Goal: Information Seeking & Learning: Learn about a topic

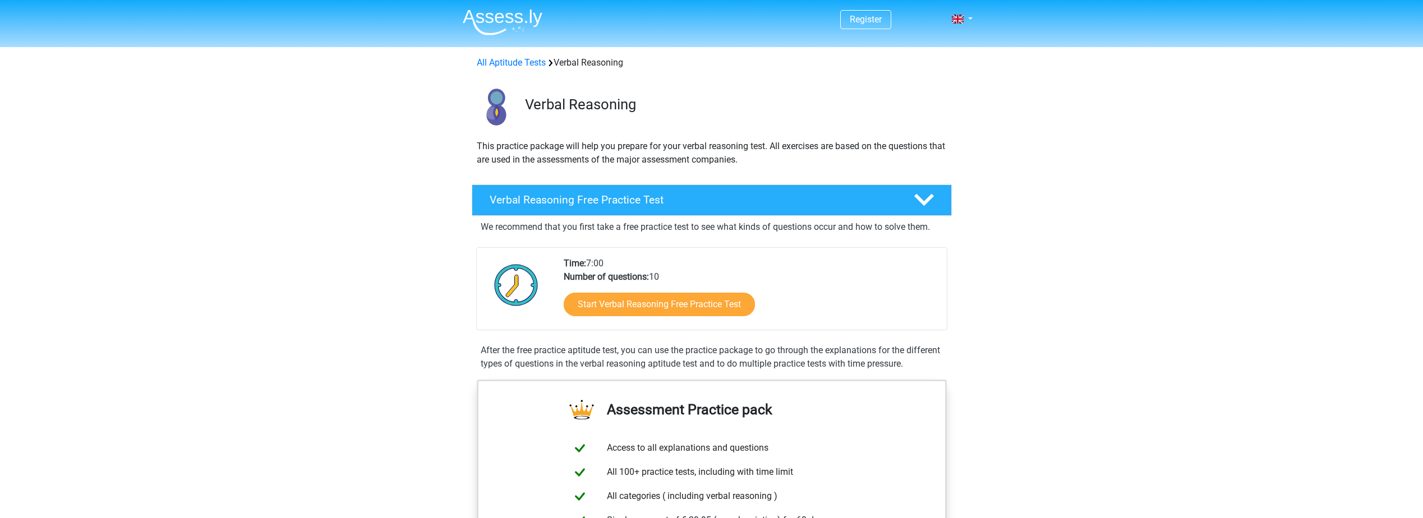
scroll to position [56, 0]
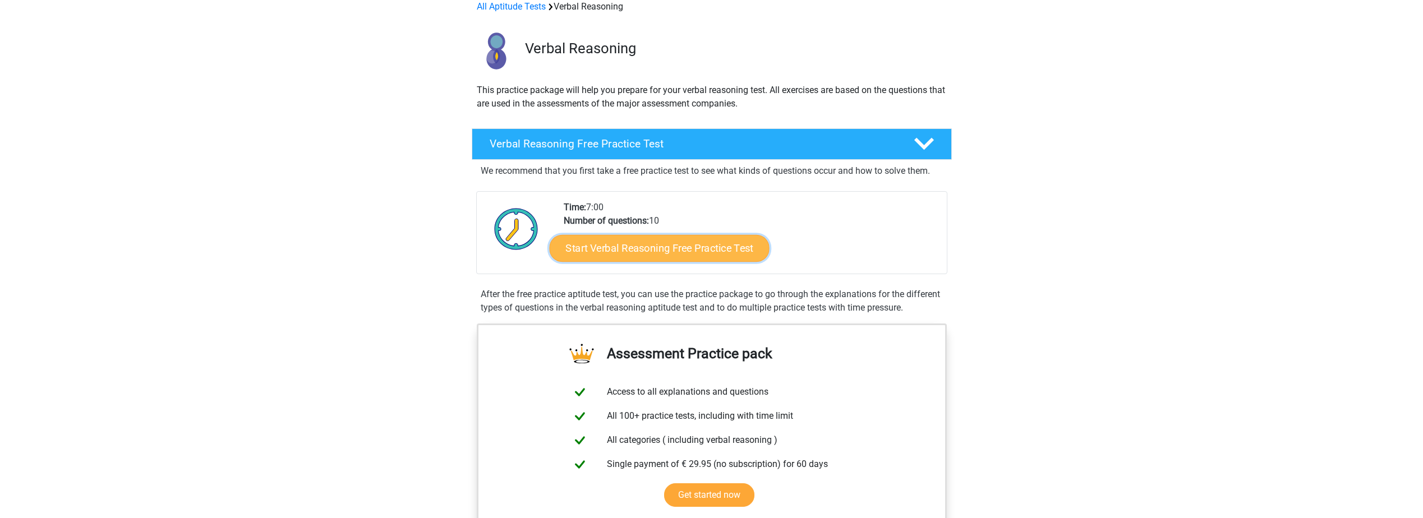
click at [655, 247] on link "Start Verbal Reasoning Free Practice Test" at bounding box center [659, 248] width 220 height 27
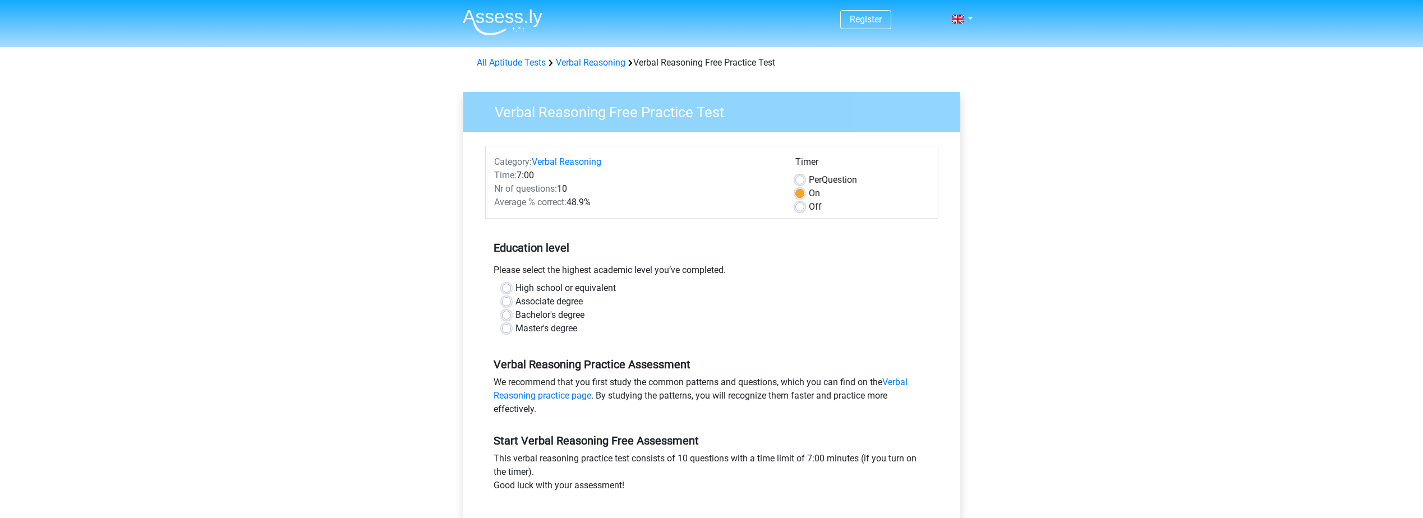
click at [515, 316] on label "Bachelor's degree" at bounding box center [549, 314] width 69 height 13
click at [504, 316] on input "Bachelor's degree" at bounding box center [506, 313] width 9 height 11
radio input "true"
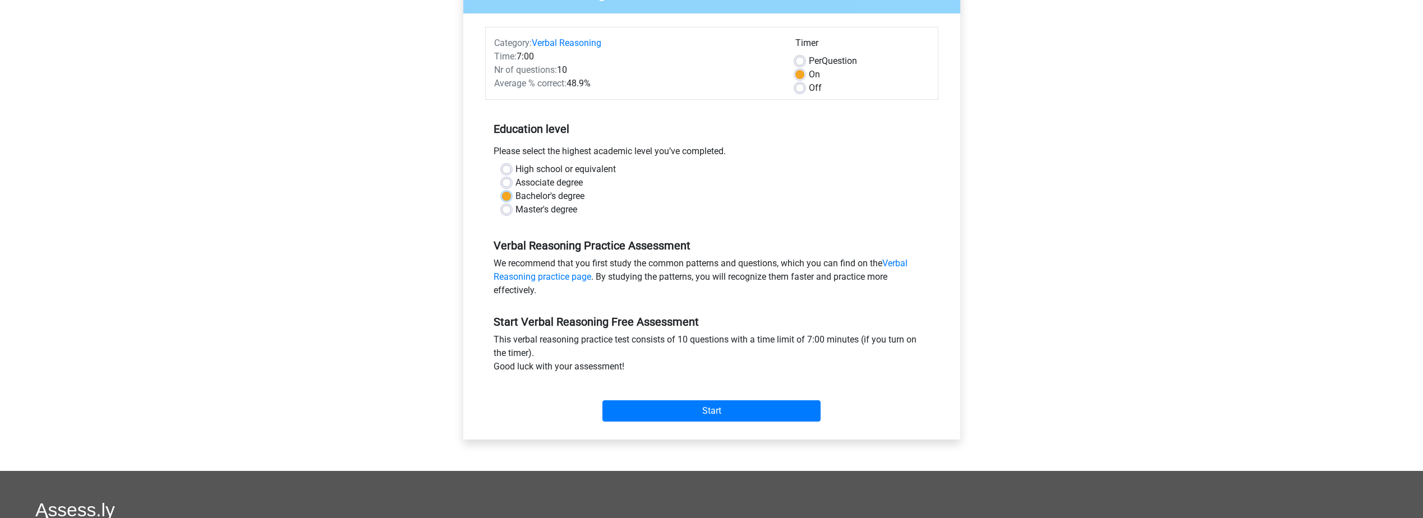
scroll to position [168, 0]
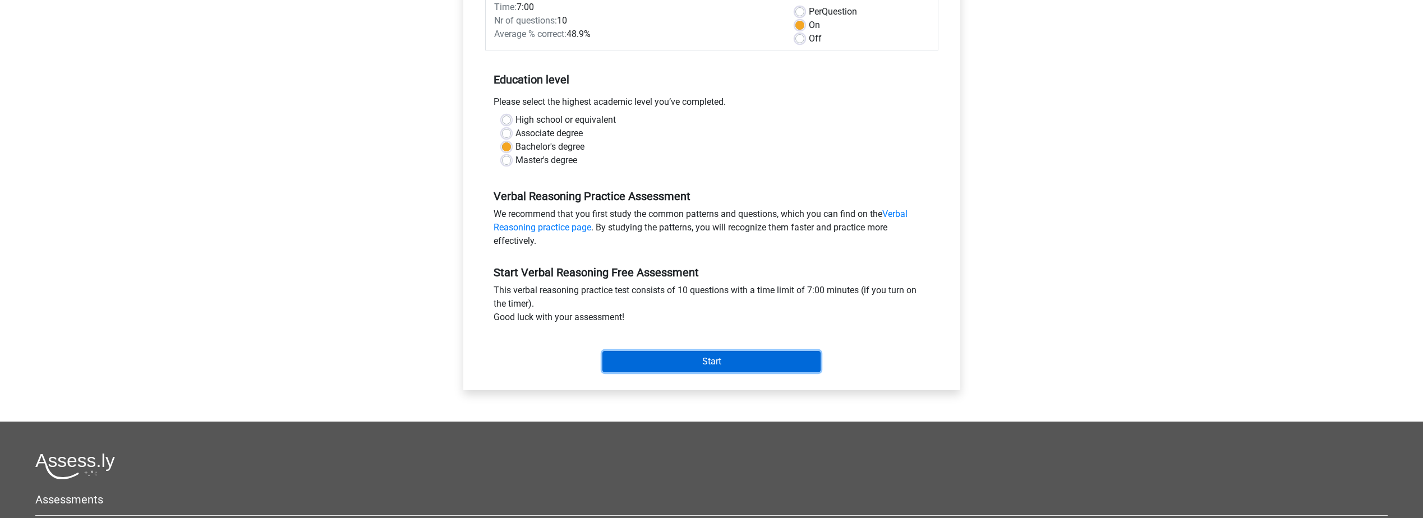
click at [642, 359] on input "Start" at bounding box center [711, 361] width 218 height 21
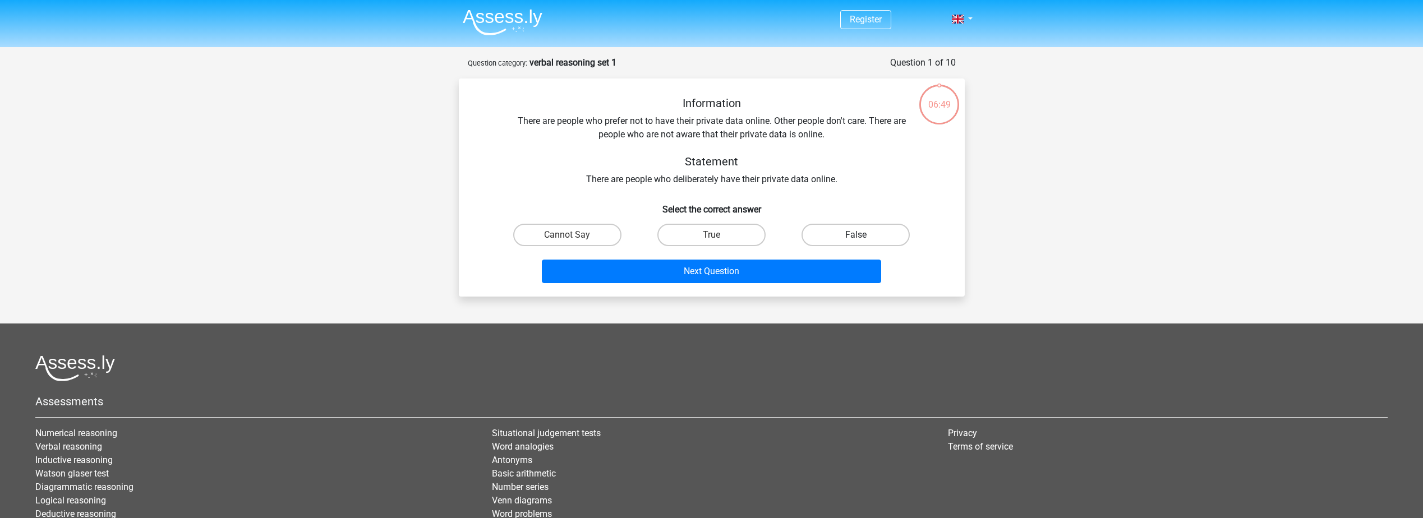
click at [881, 232] on label "False" at bounding box center [855, 235] width 108 height 22
click at [863, 235] on input "False" at bounding box center [859, 238] width 7 height 7
radio input "true"
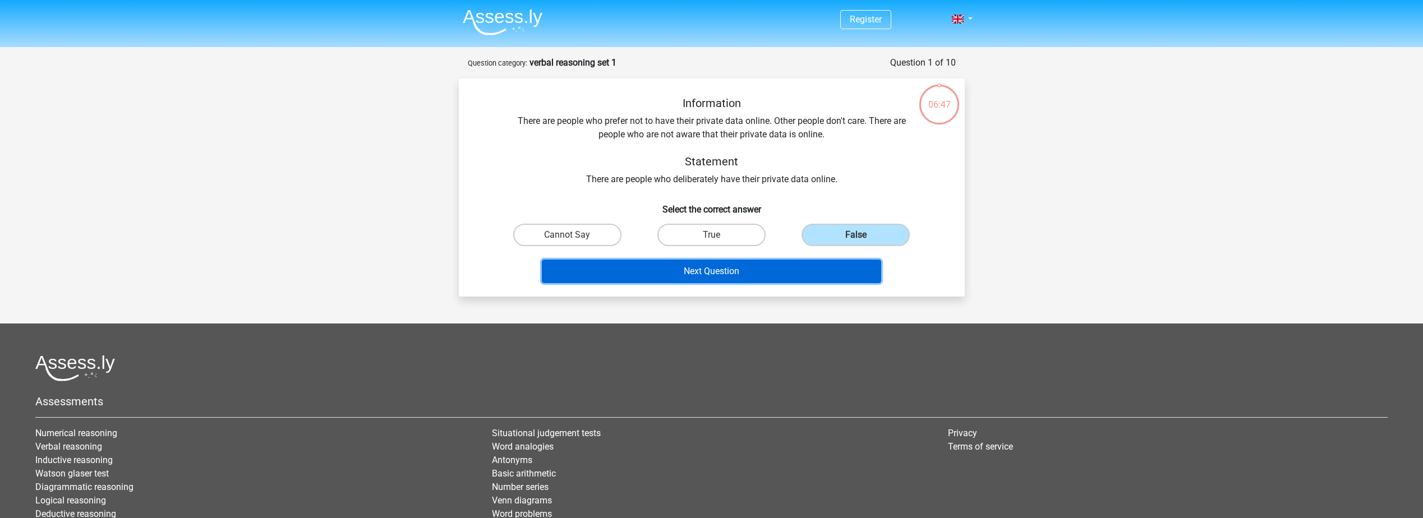
click at [762, 274] on button "Next Question" at bounding box center [711, 272] width 339 height 24
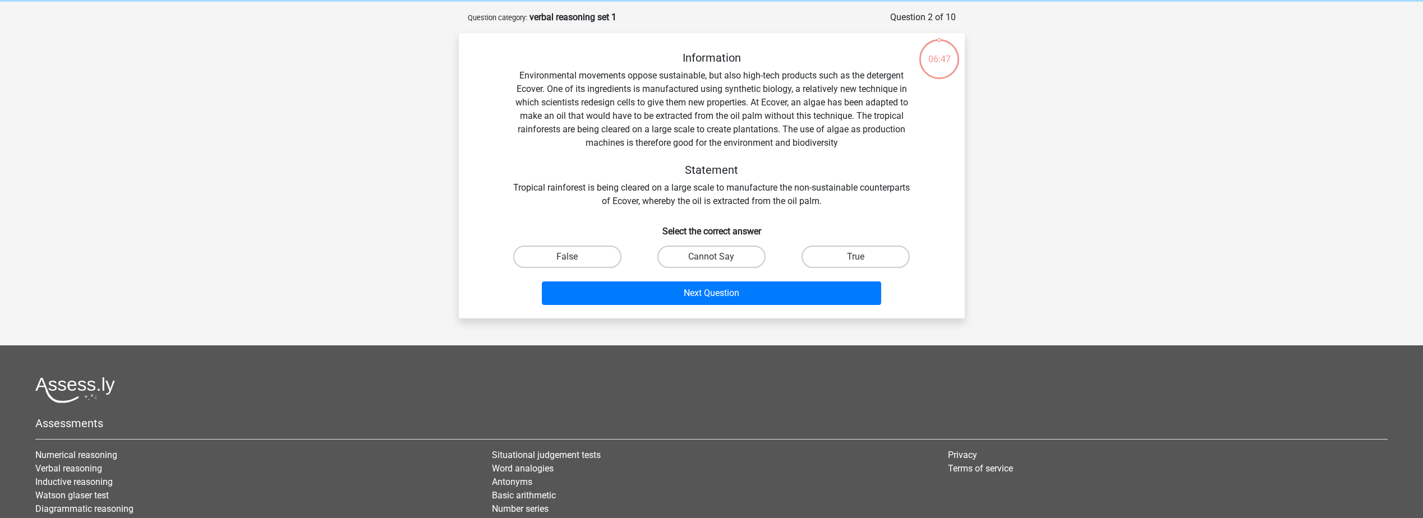
scroll to position [56, 0]
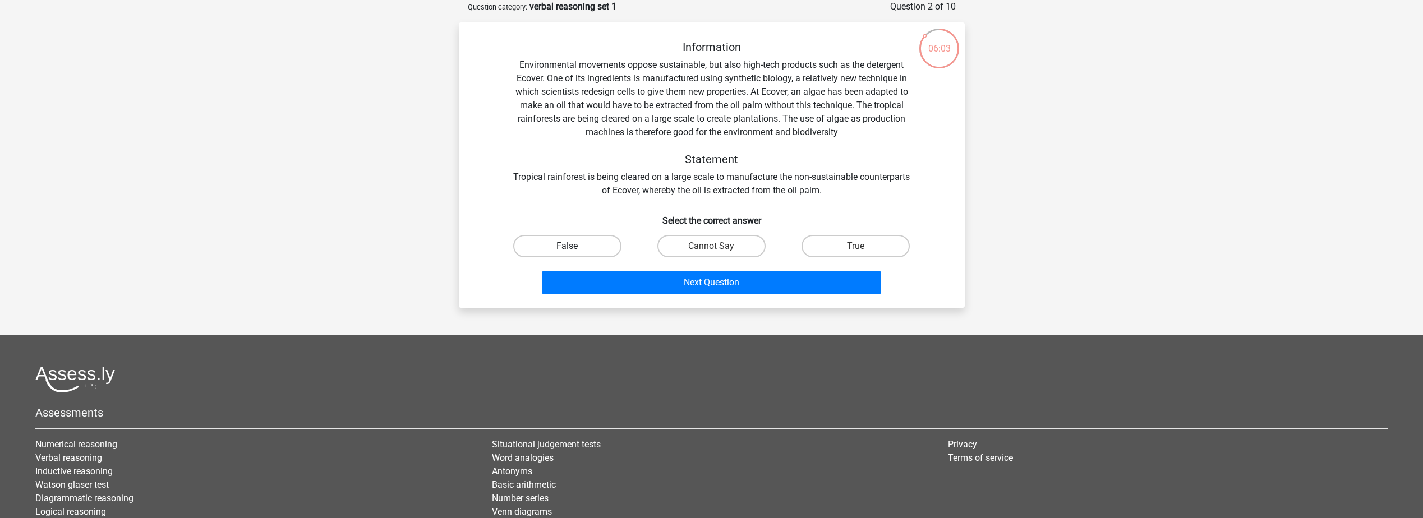
click at [547, 247] on label "False" at bounding box center [567, 246] width 108 height 22
click at [567, 247] on input "False" at bounding box center [570, 249] width 7 height 7
radio input "true"
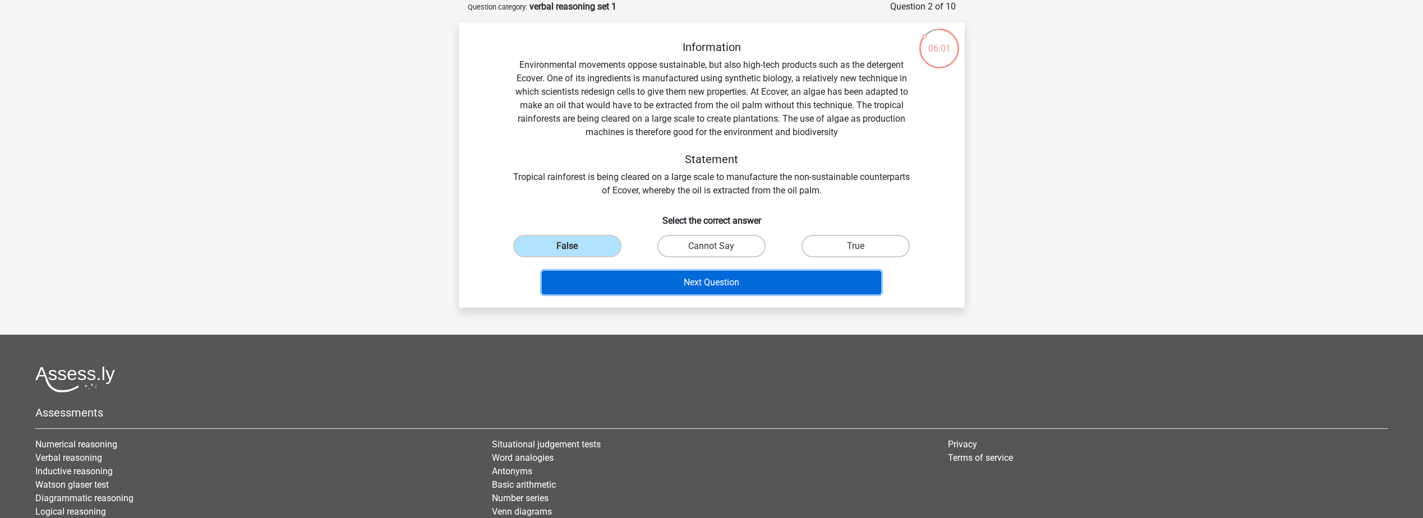
click at [622, 277] on button "Next Question" at bounding box center [711, 283] width 339 height 24
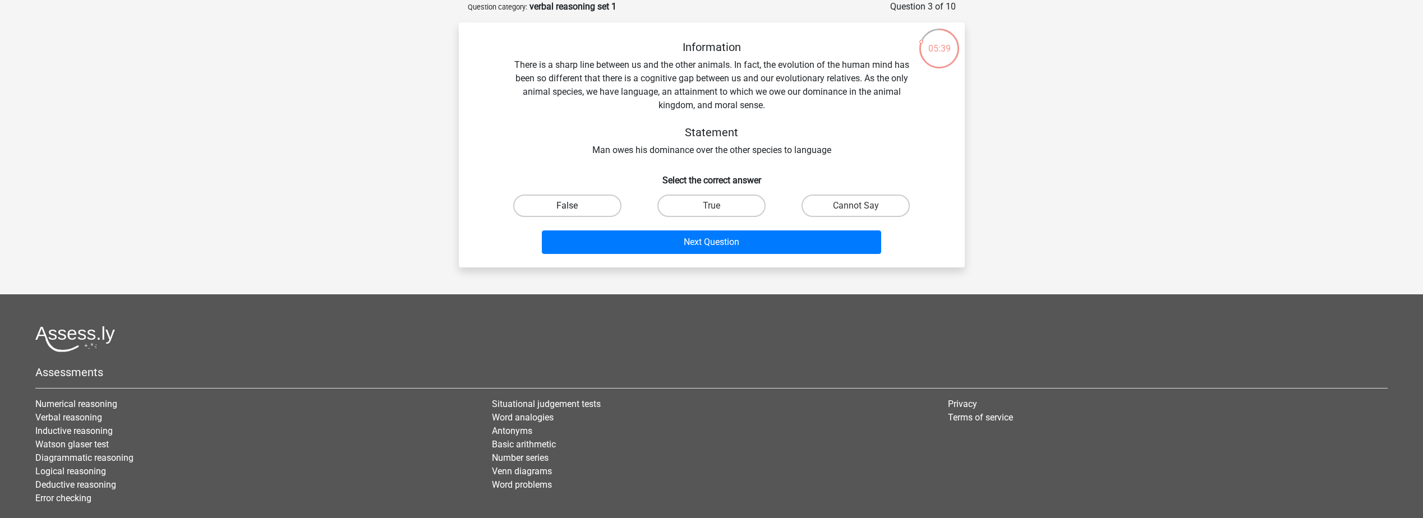
click at [596, 205] on label "False" at bounding box center [567, 206] width 108 height 22
click at [574, 206] on input "False" at bounding box center [570, 209] width 7 height 7
radio input "true"
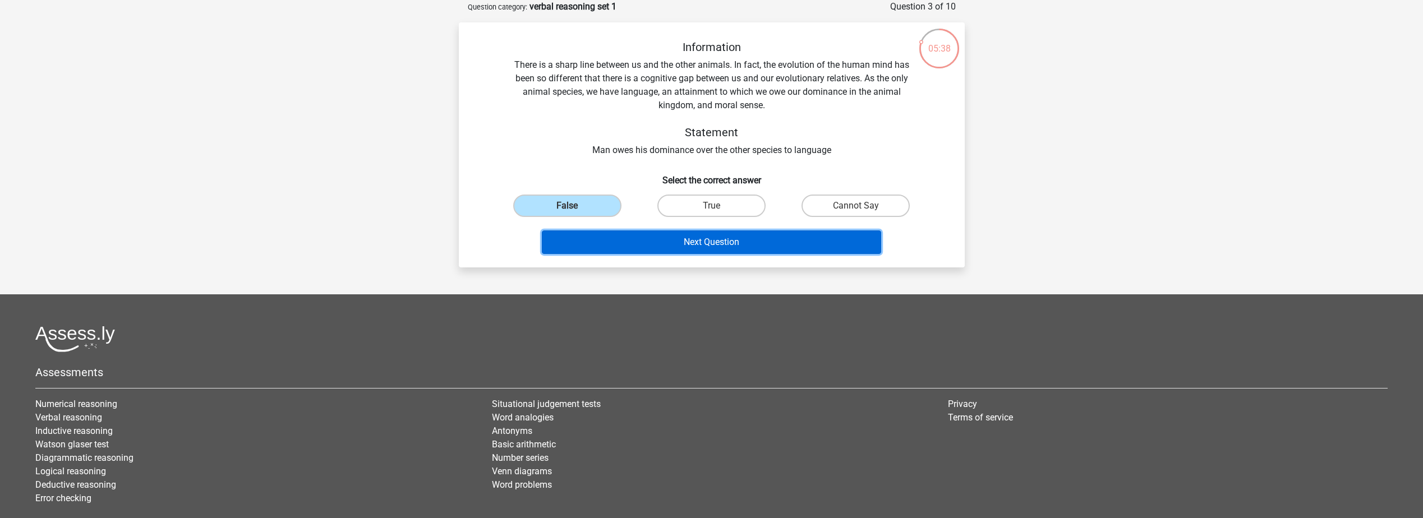
click at [704, 238] on button "Next Question" at bounding box center [711, 242] width 339 height 24
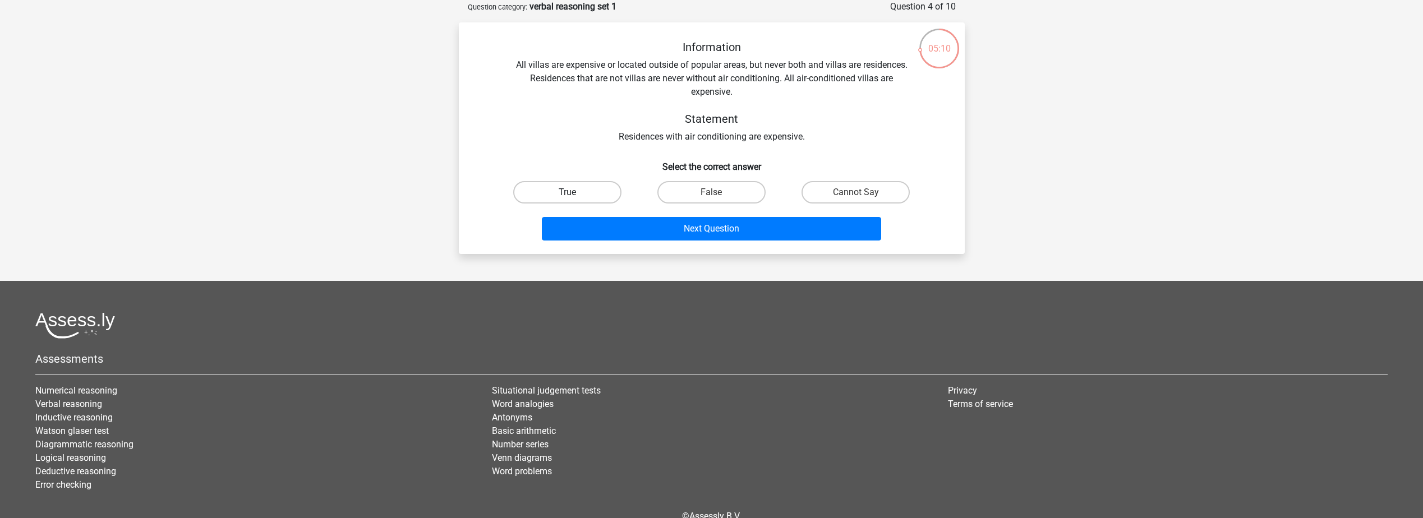
click at [551, 186] on label "True" at bounding box center [567, 192] width 108 height 22
click at [567, 192] on input "True" at bounding box center [570, 195] width 7 height 7
radio input "true"
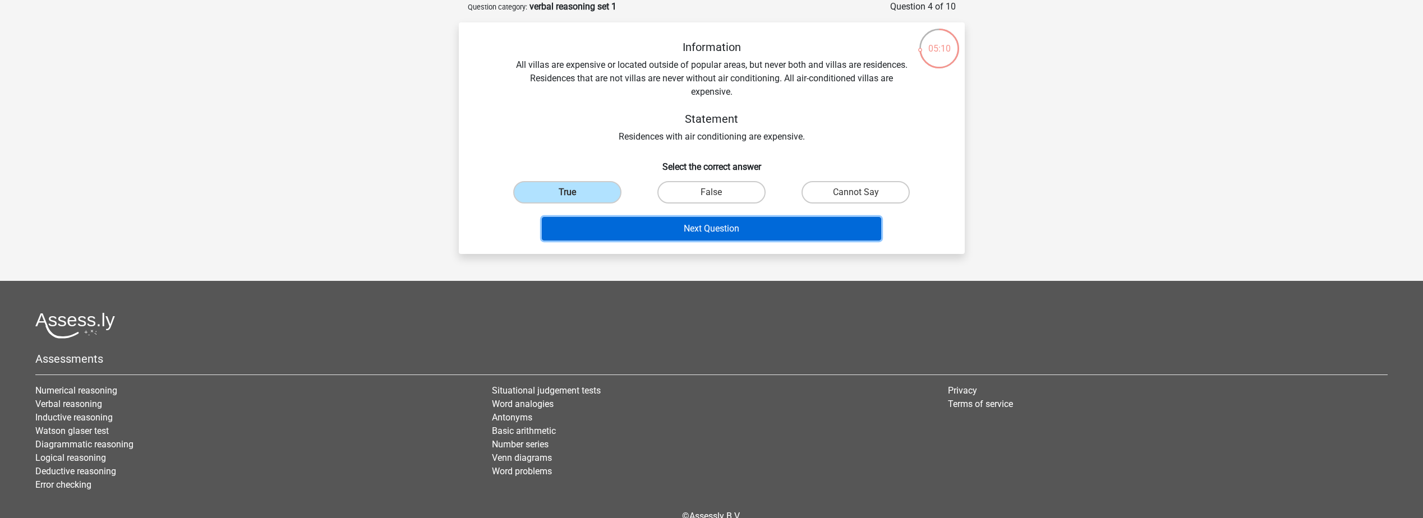
click at [642, 222] on button "Next Question" at bounding box center [711, 229] width 339 height 24
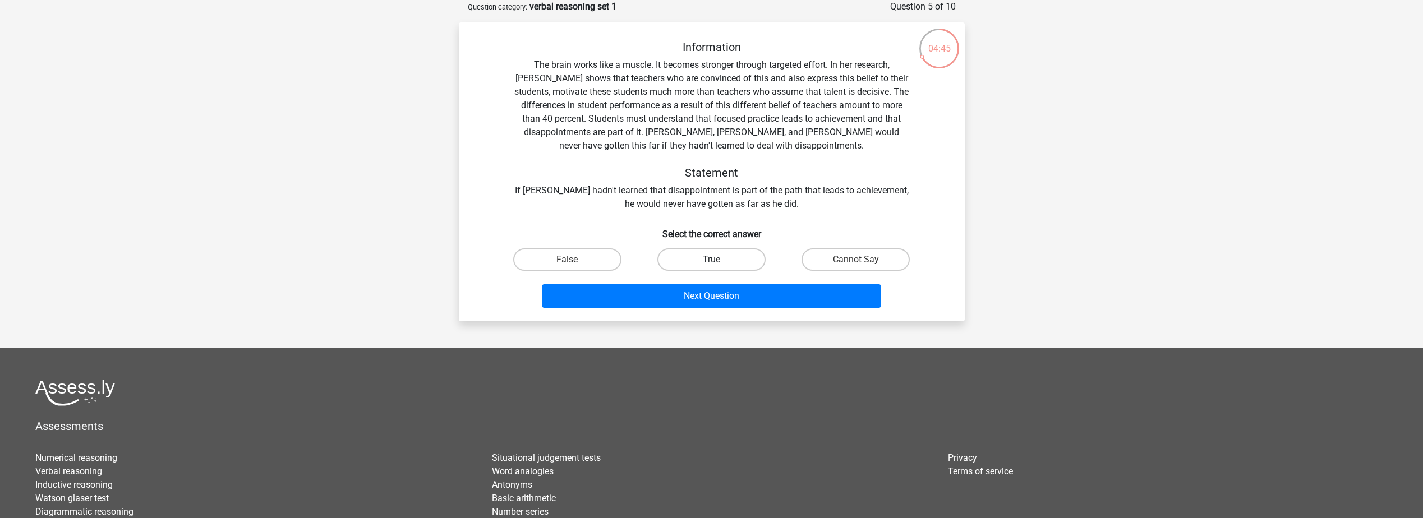
click at [701, 263] on label "True" at bounding box center [711, 259] width 108 height 22
click at [711, 263] on input "True" at bounding box center [714, 263] width 7 height 7
radio input "true"
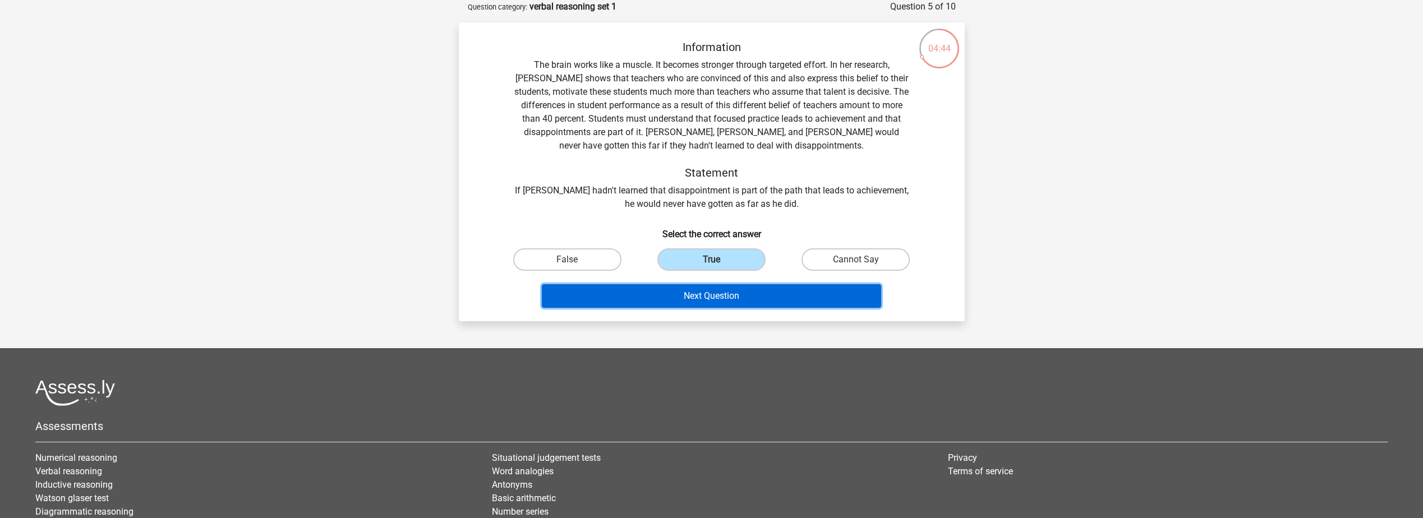
click at [702, 290] on button "Next Question" at bounding box center [711, 296] width 339 height 24
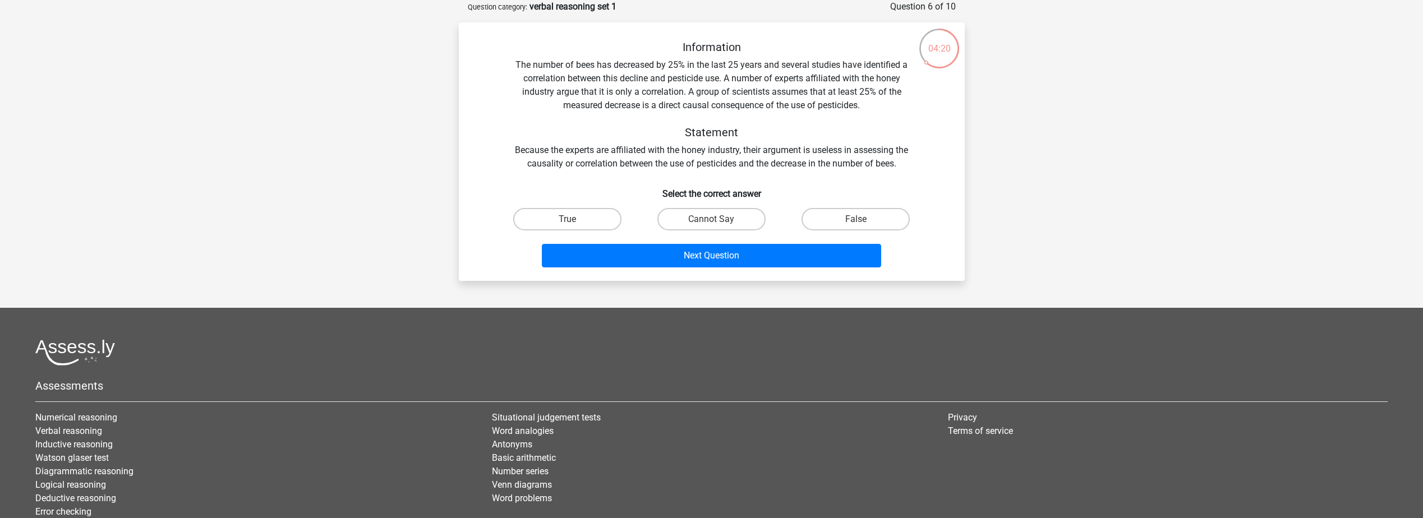
click at [863, 220] on input "False" at bounding box center [859, 222] width 7 height 7
radio input "true"
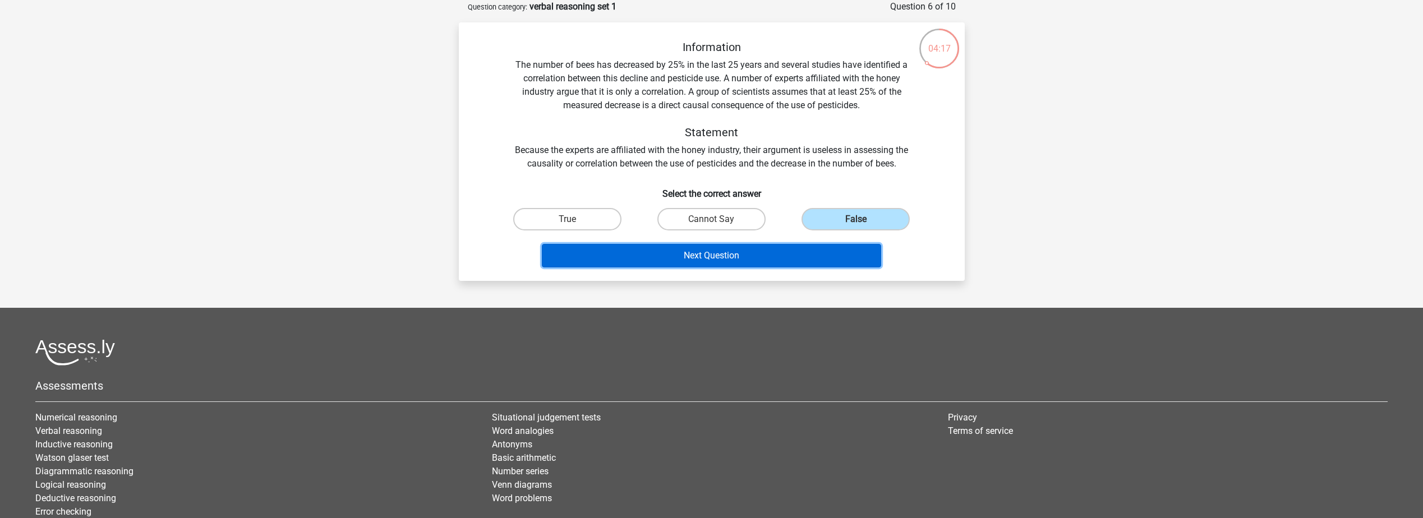
click at [754, 260] on button "Next Question" at bounding box center [711, 256] width 339 height 24
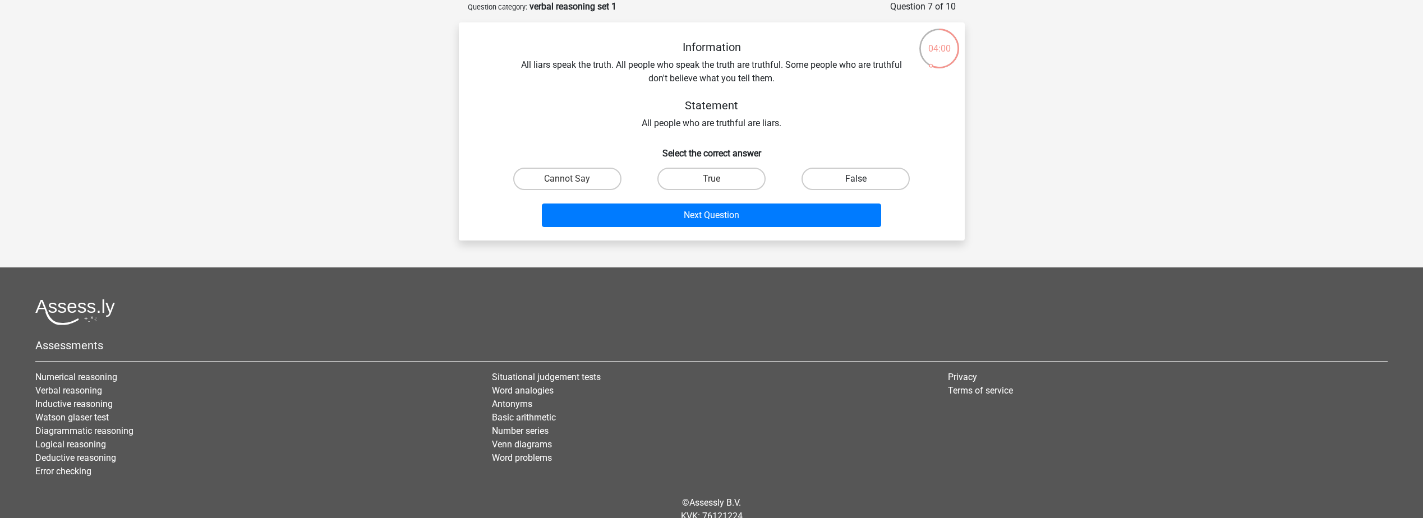
click at [869, 180] on label "False" at bounding box center [855, 179] width 108 height 22
click at [863, 180] on input "False" at bounding box center [859, 182] width 7 height 7
radio input "true"
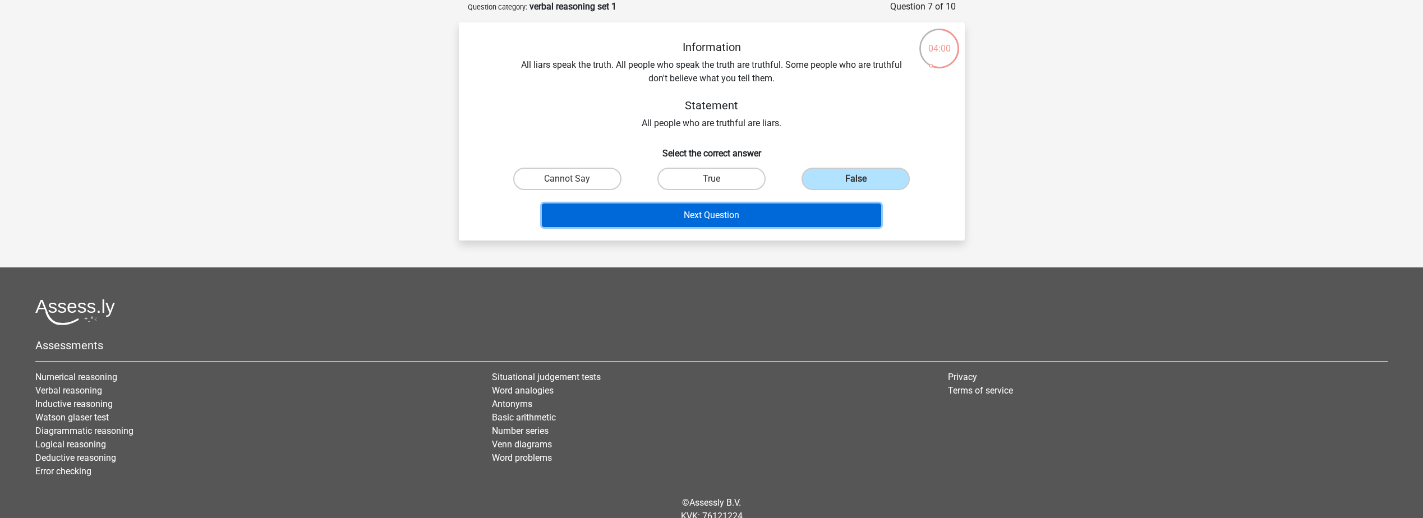
click at [832, 215] on button "Next Question" at bounding box center [711, 216] width 339 height 24
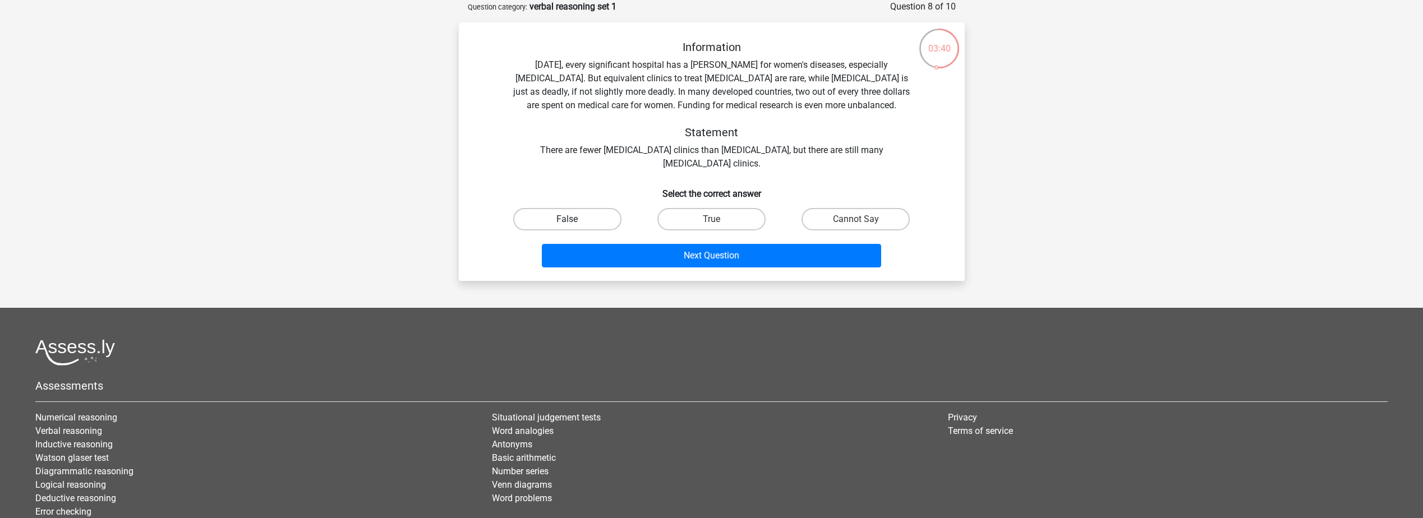
click at [583, 217] on label "False" at bounding box center [567, 219] width 108 height 22
click at [574, 219] on input "False" at bounding box center [570, 222] width 7 height 7
radio input "true"
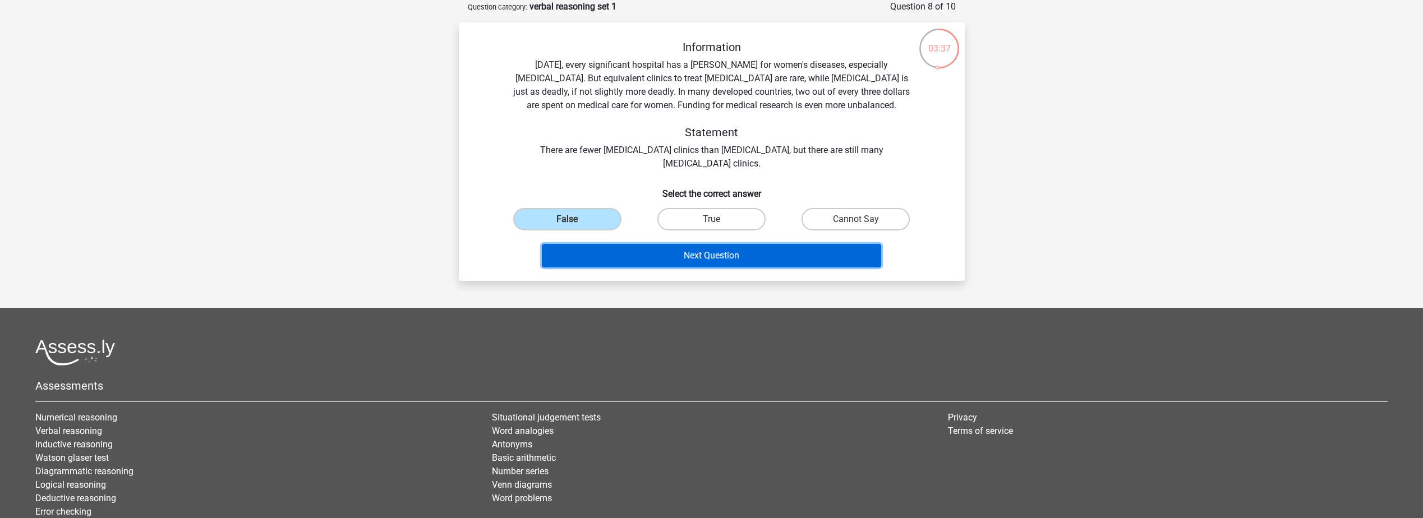
click at [686, 262] on button "Next Question" at bounding box center [711, 256] width 339 height 24
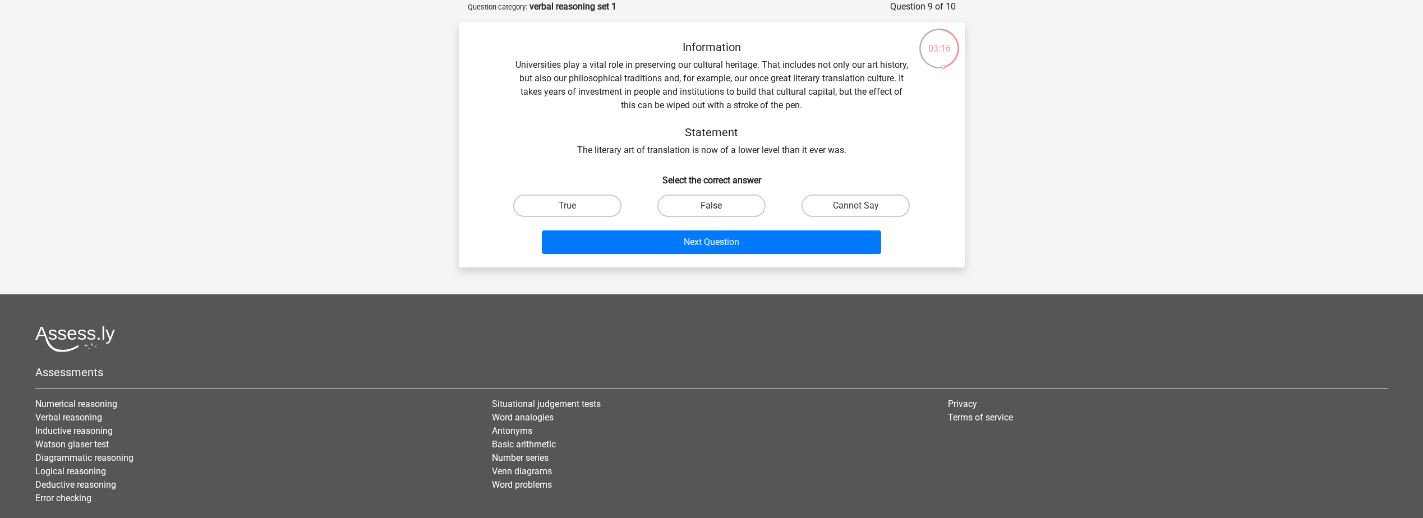
click at [686, 210] on label "False" at bounding box center [711, 206] width 108 height 22
click at [711, 210] on input "False" at bounding box center [714, 209] width 7 height 7
radio input "true"
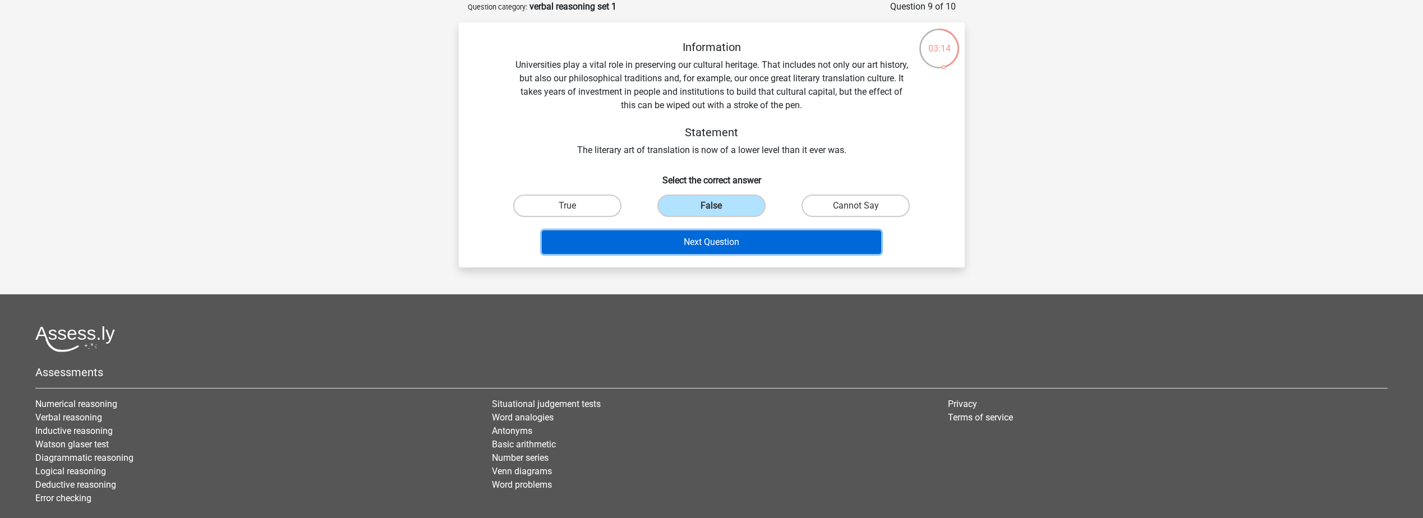
click at [674, 251] on button "Next Question" at bounding box center [711, 242] width 339 height 24
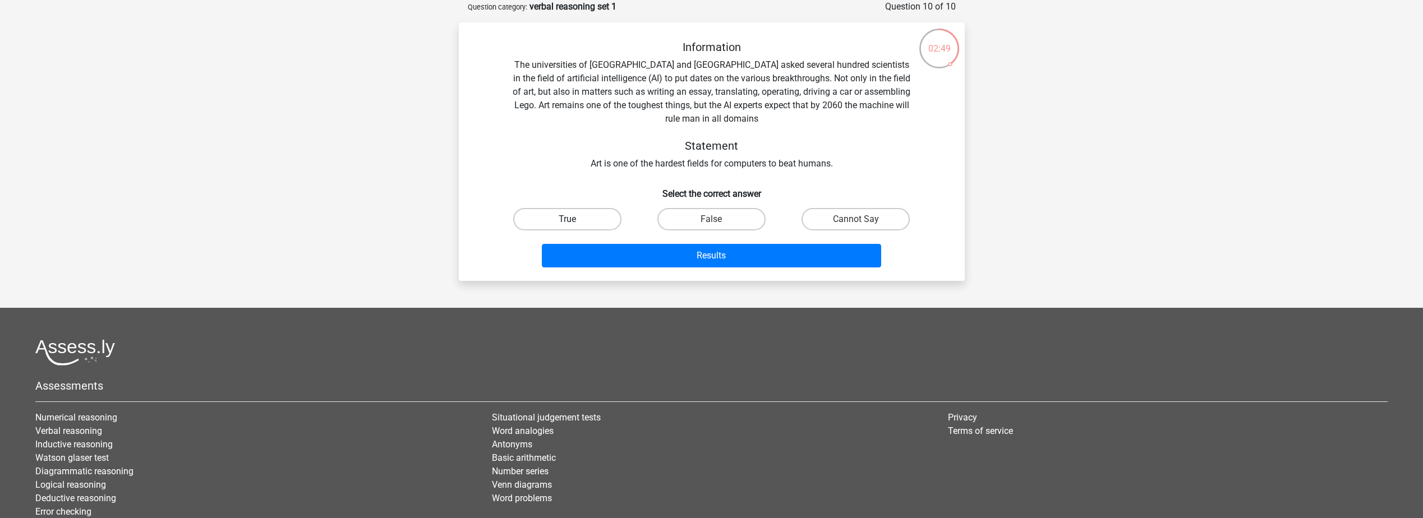
click at [556, 223] on label "True" at bounding box center [567, 219] width 108 height 22
click at [567, 223] on input "True" at bounding box center [570, 222] width 7 height 7
radio input "true"
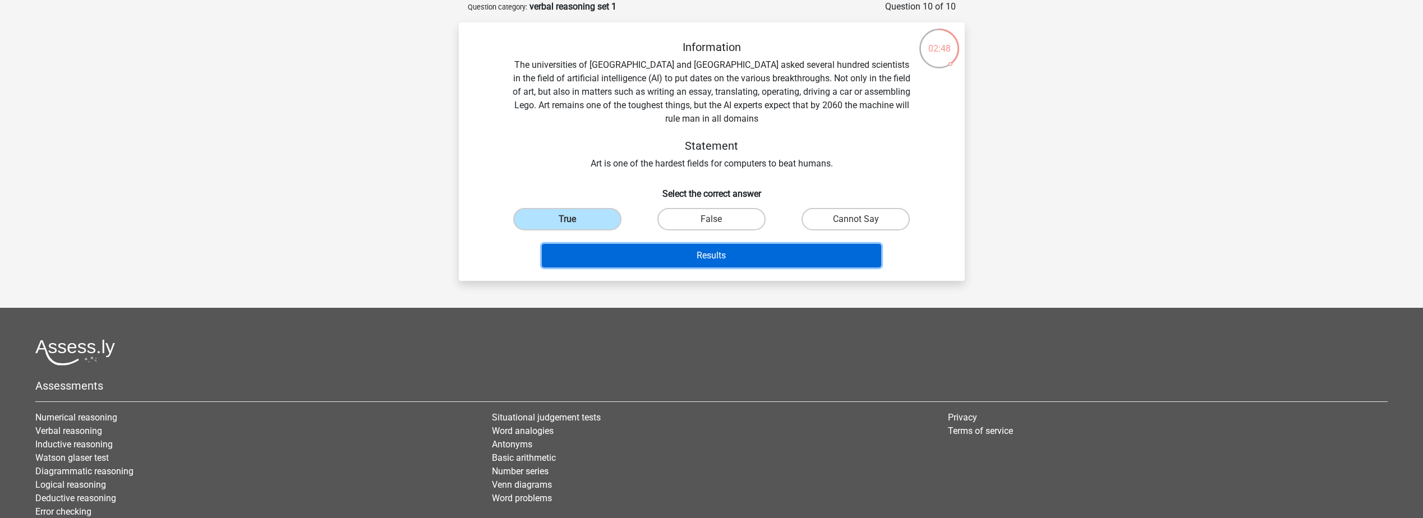
click at [624, 248] on button "Results" at bounding box center [711, 256] width 339 height 24
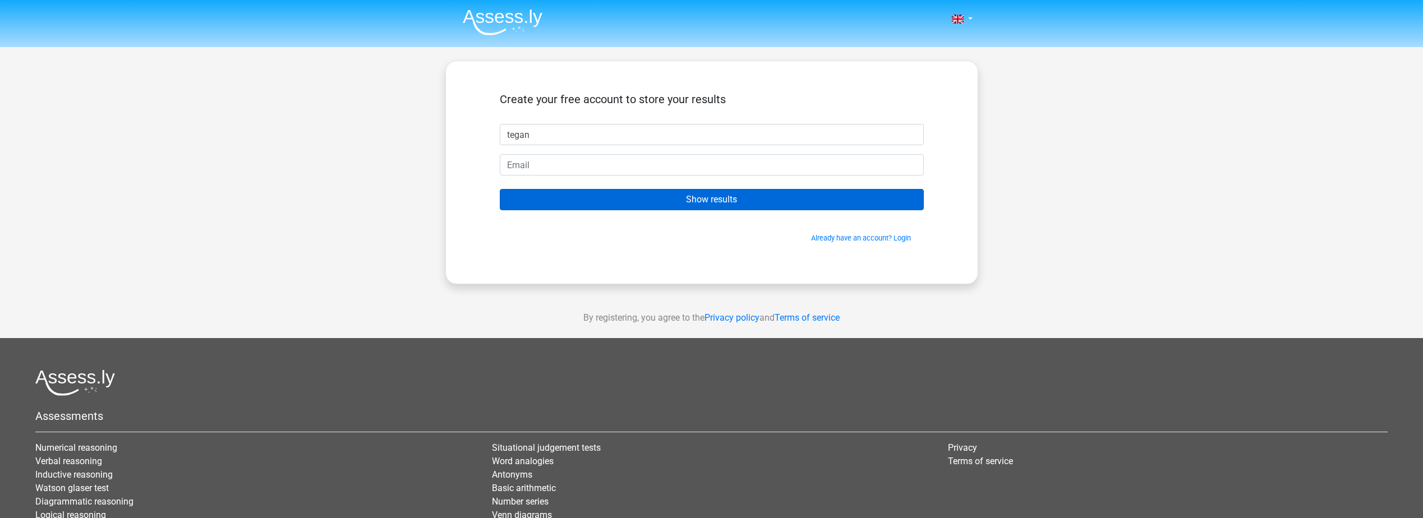
type input "Tegan"
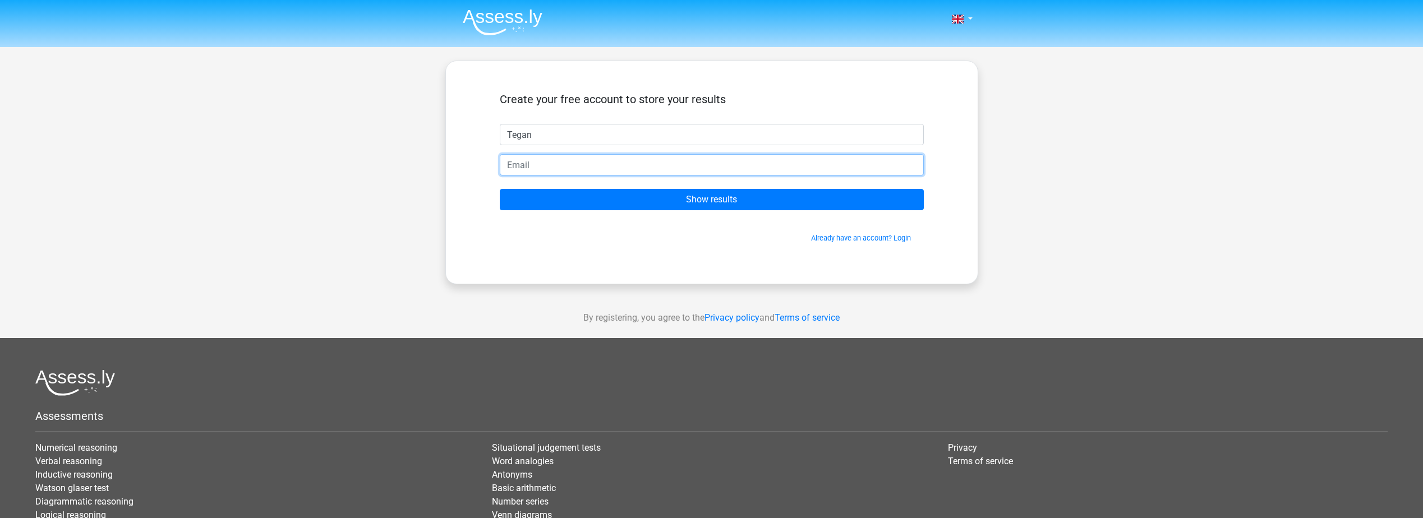
click at [590, 167] on input "email" at bounding box center [712, 164] width 424 height 21
type input "tsrlewis@gmail.com"
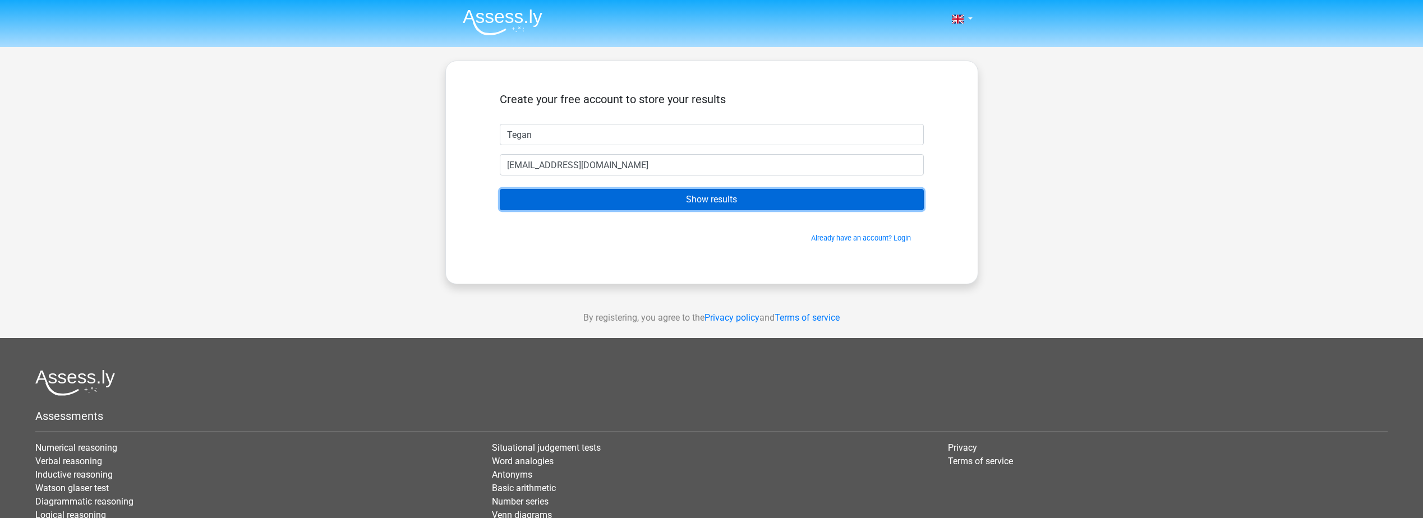
click at [611, 201] on input "Show results" at bounding box center [712, 199] width 424 height 21
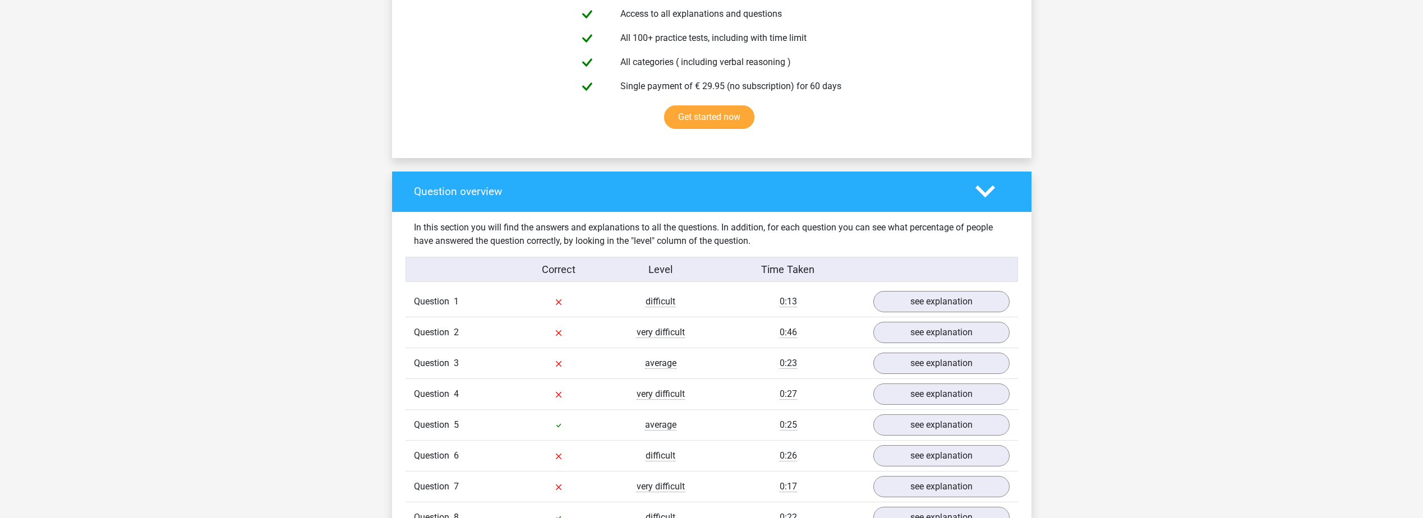
scroll to position [673, 0]
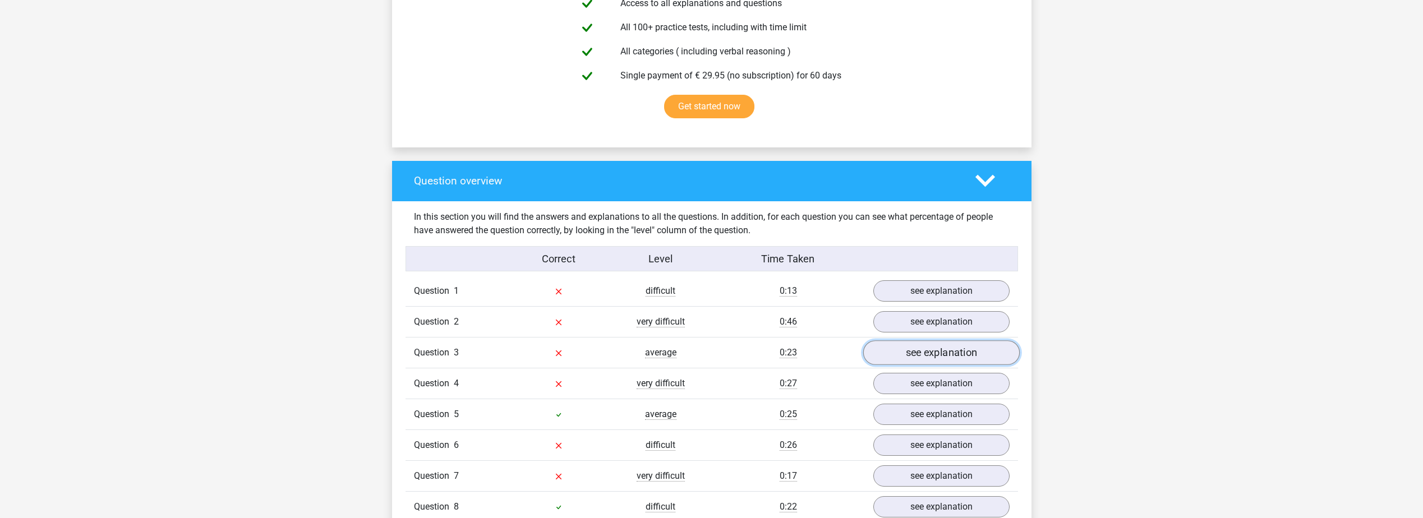
click at [924, 363] on link "see explanation" at bounding box center [941, 352] width 156 height 25
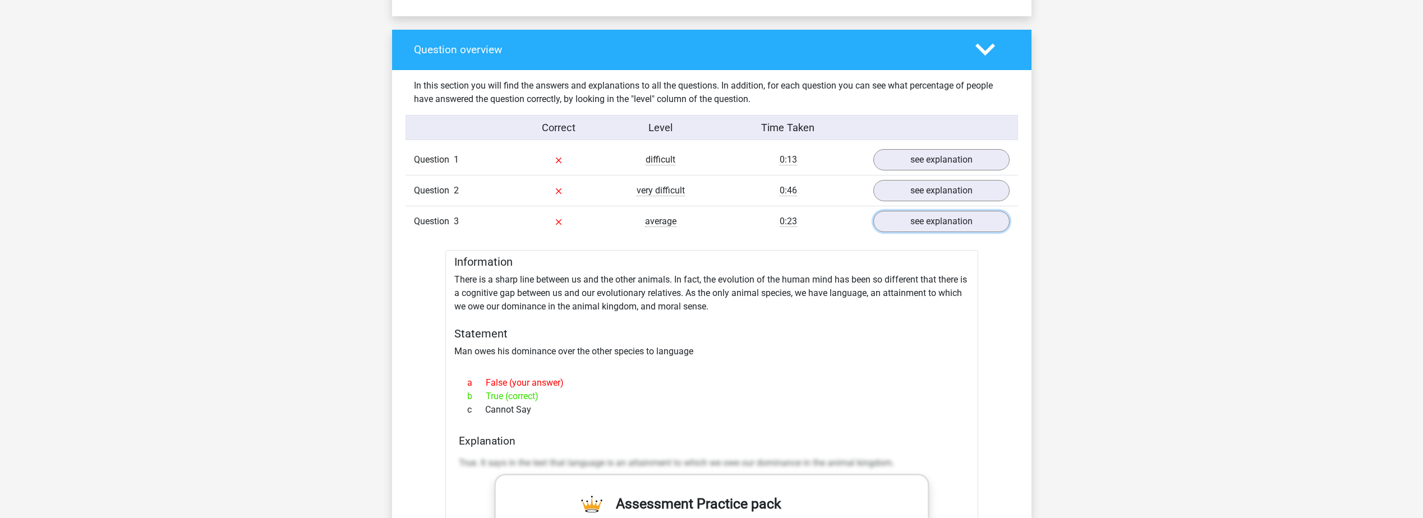
scroll to position [785, 0]
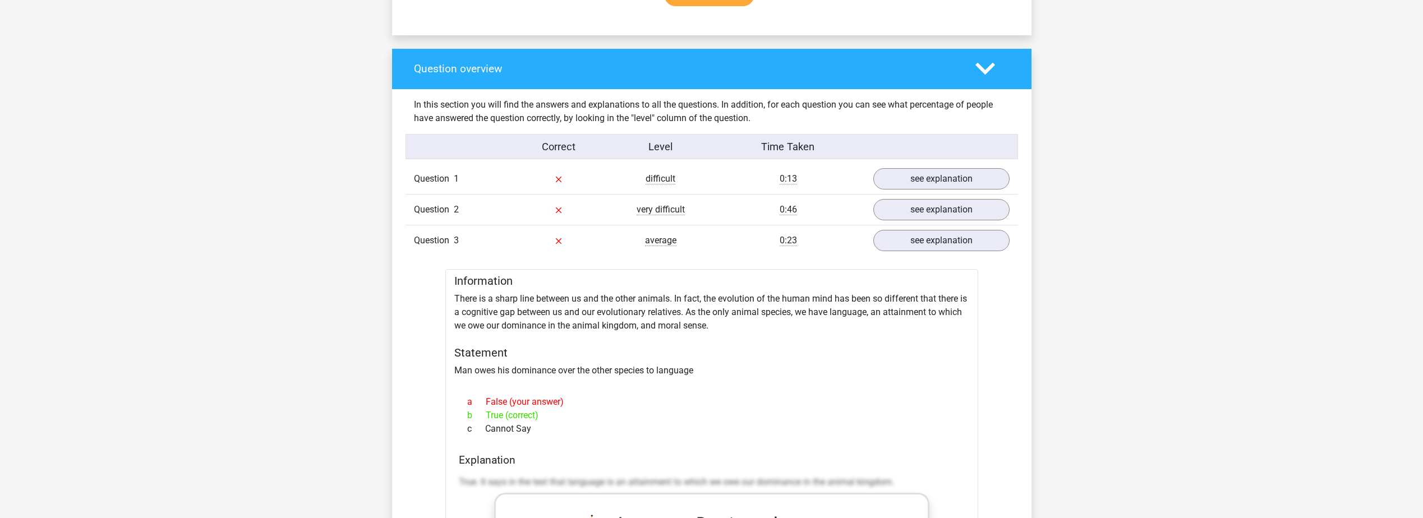
click at [985, 63] on icon at bounding box center [985, 69] width 20 height 20
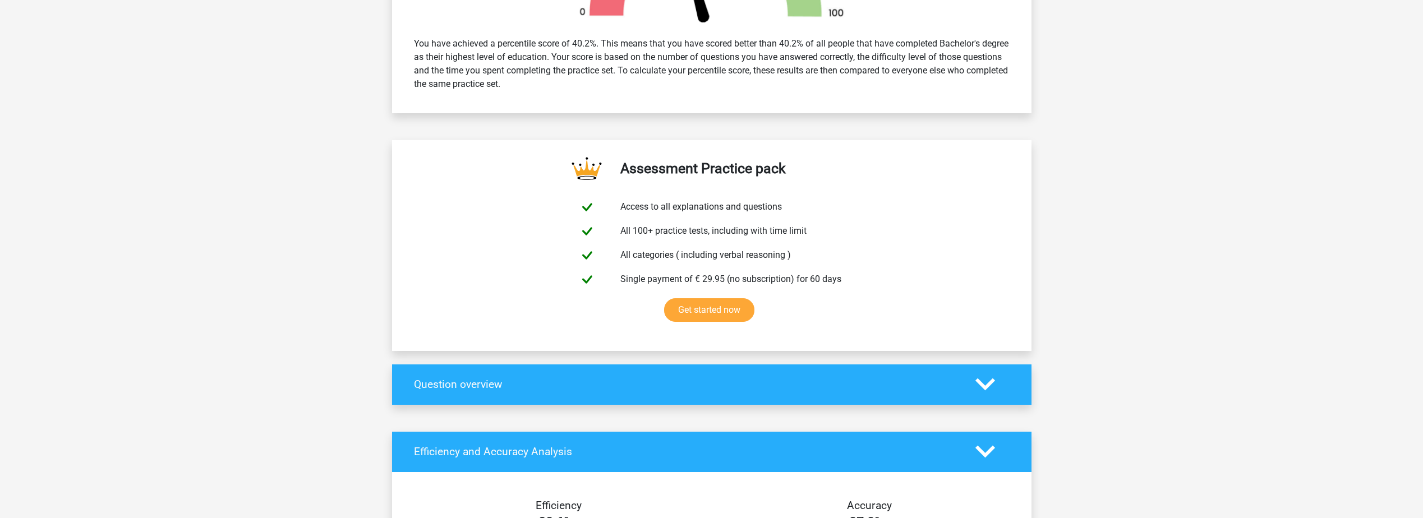
scroll to position [449, 0]
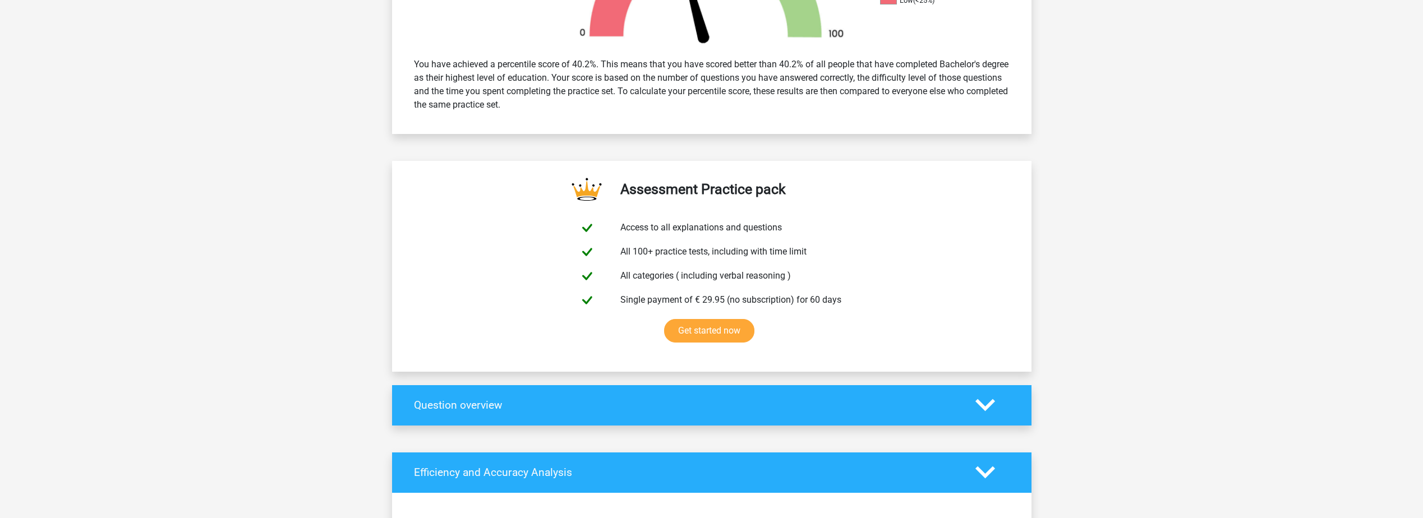
click at [983, 395] on div "Question overview" at bounding box center [711, 405] width 639 height 40
click at [980, 404] on polygon at bounding box center [985, 405] width 20 height 12
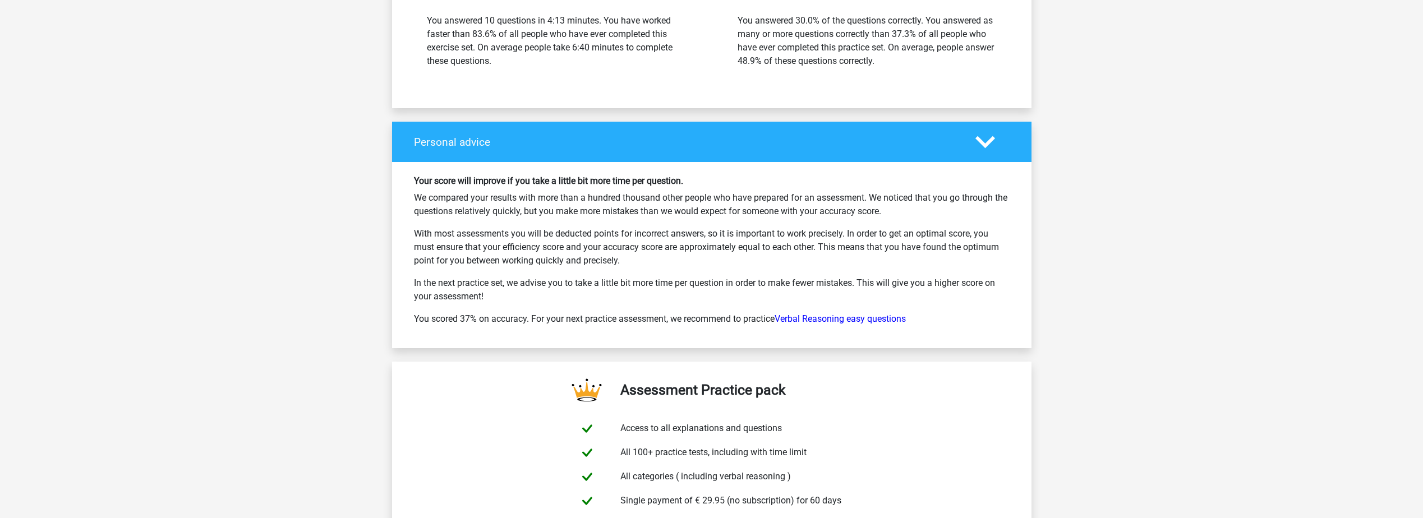
scroll to position [2299, 0]
